Goal: Find specific page/section: Find specific page/section

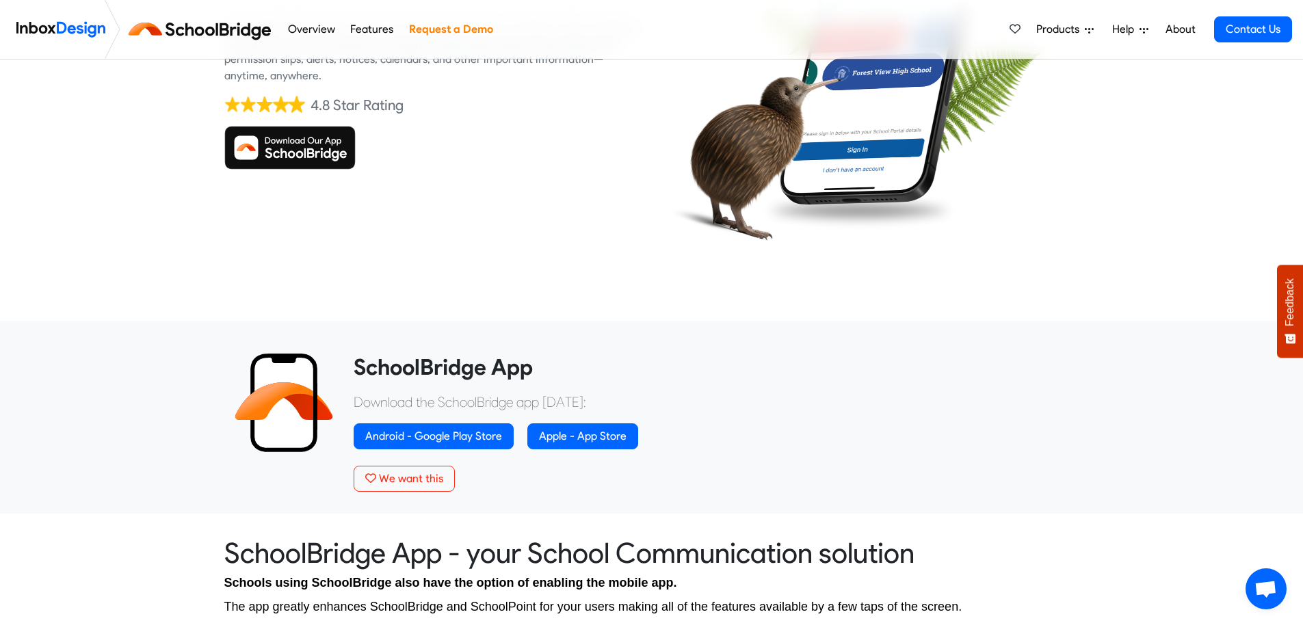
scroll to position [170, 0]
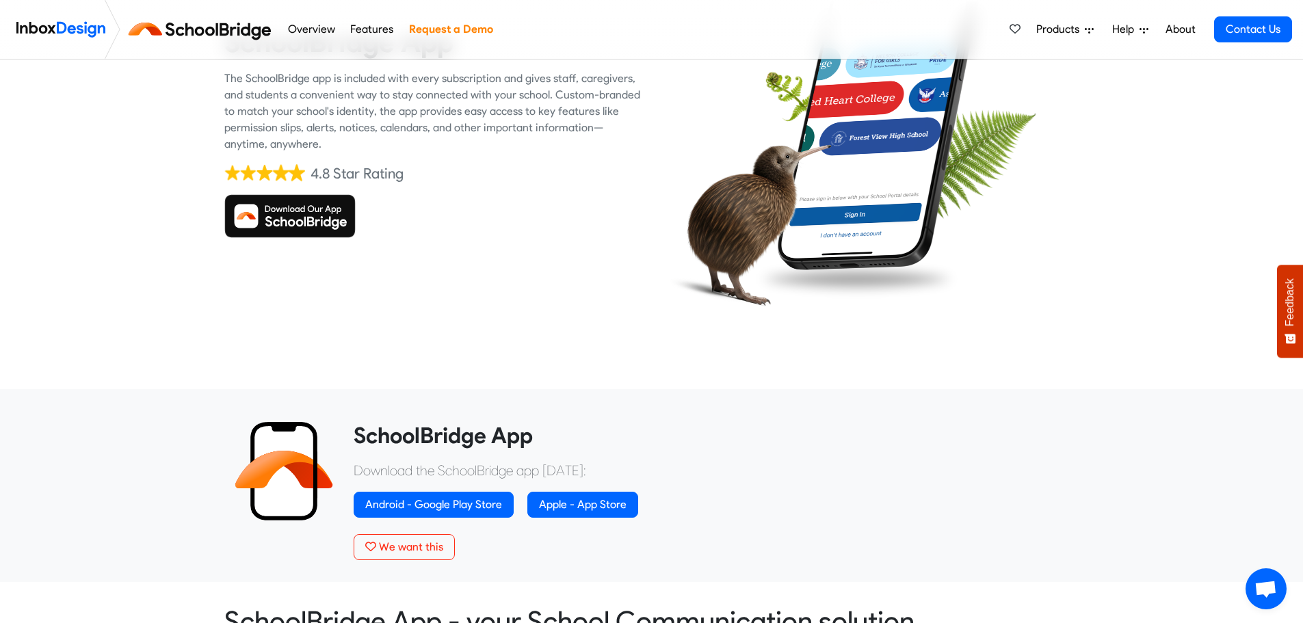
click at [286, 223] on img at bounding box center [289, 216] width 131 height 44
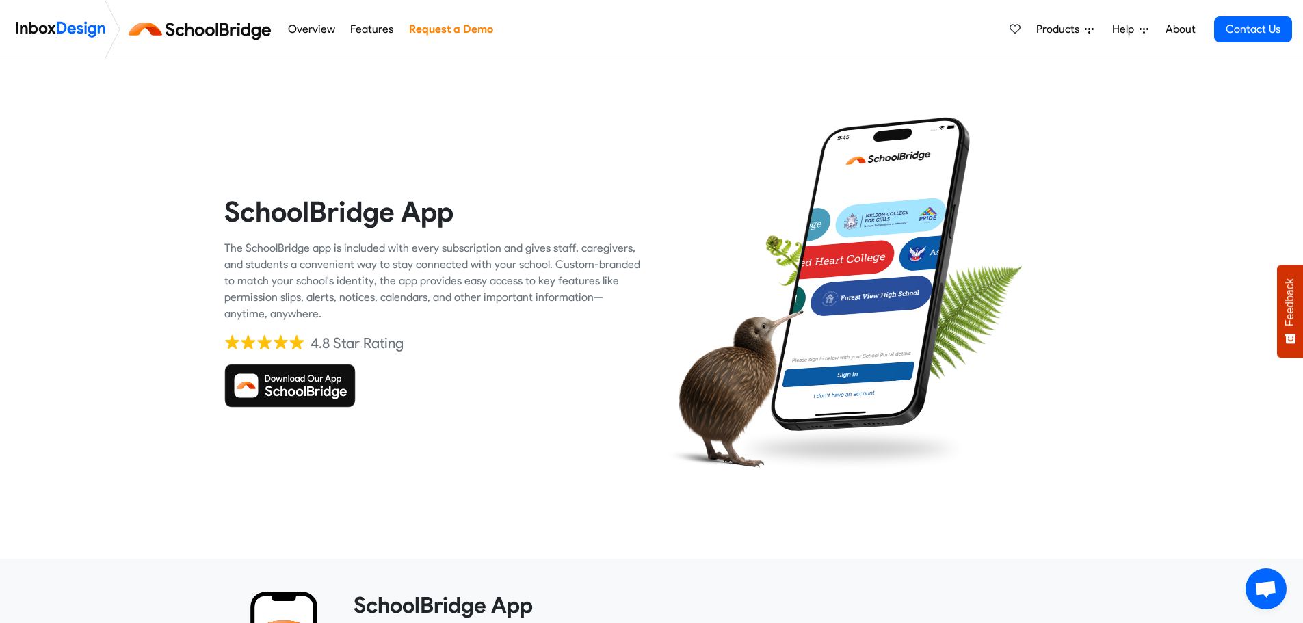
click at [282, 383] on img at bounding box center [289, 386] width 131 height 44
